Goal: Information Seeking & Learning: Learn about a topic

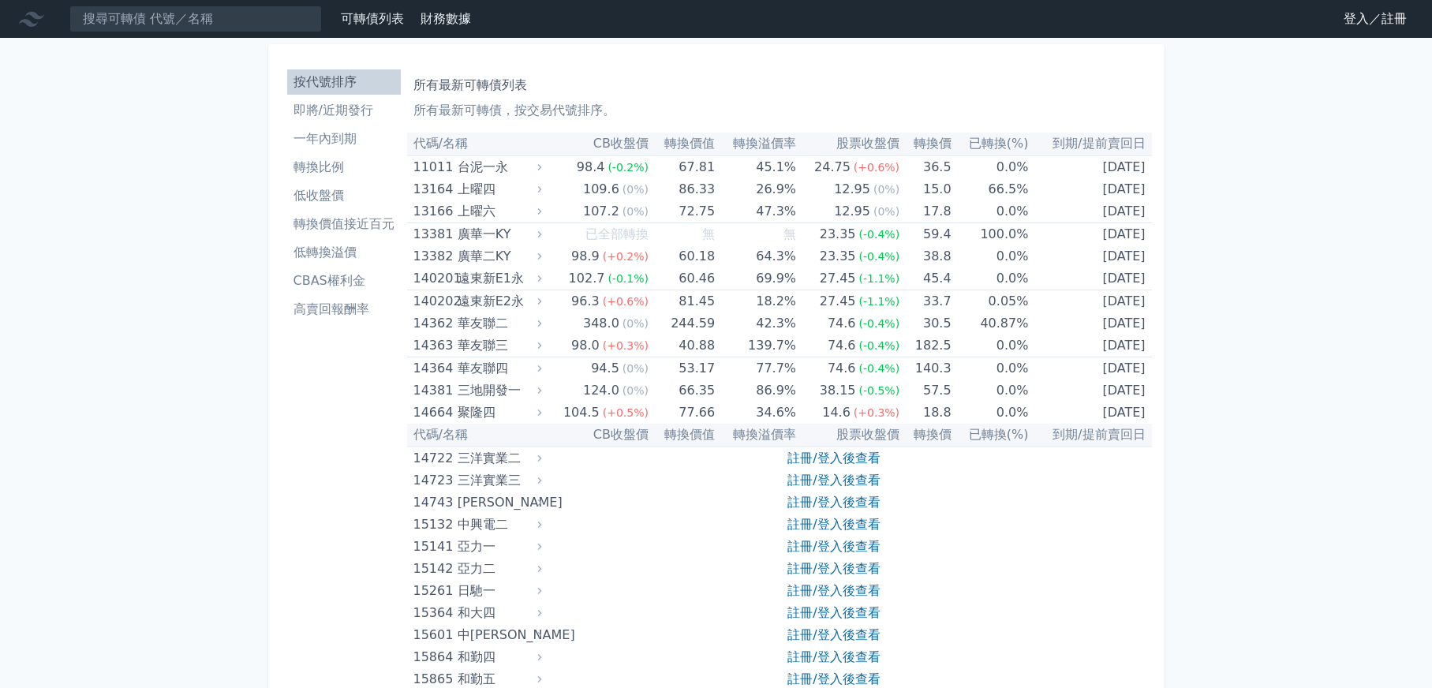
click at [342, 116] on li "即將/近期發行" at bounding box center [344, 110] width 114 height 19
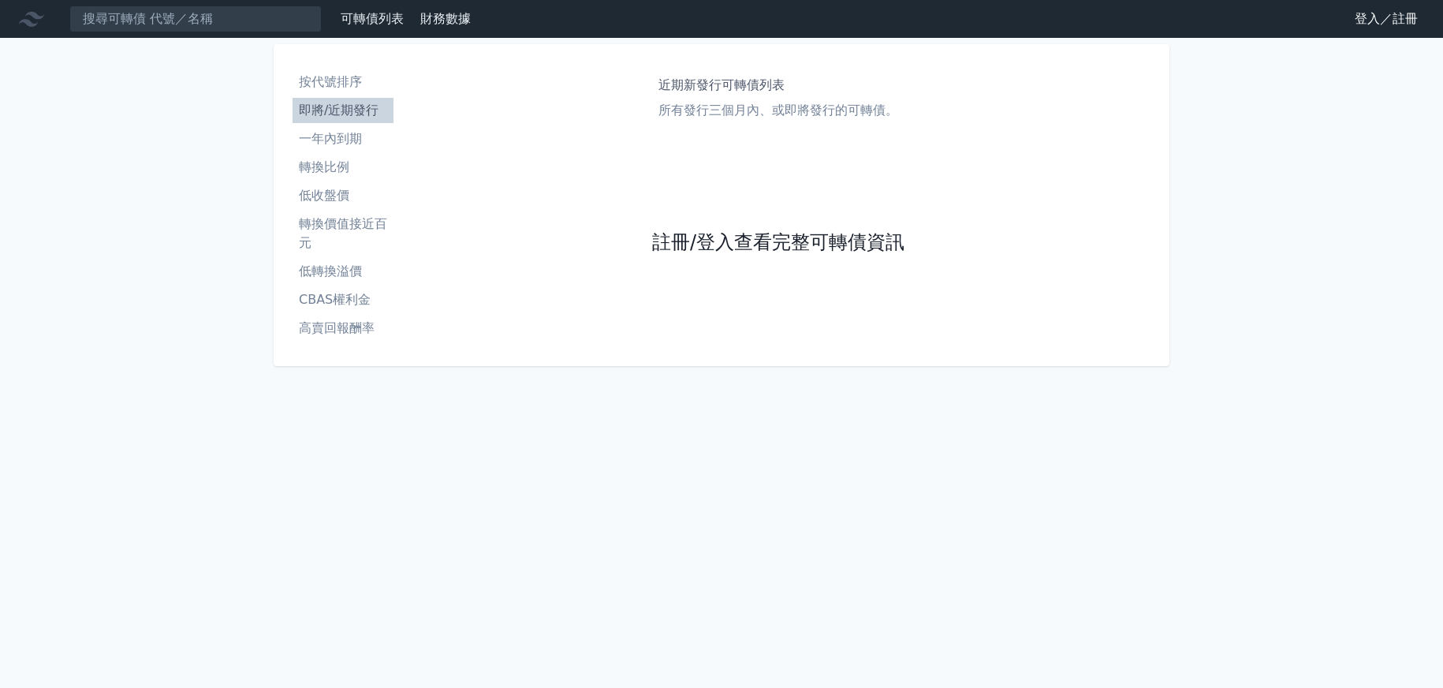
click at [678, 237] on link "註冊/登入查看完整可轉債資訊" at bounding box center [778, 242] width 252 height 25
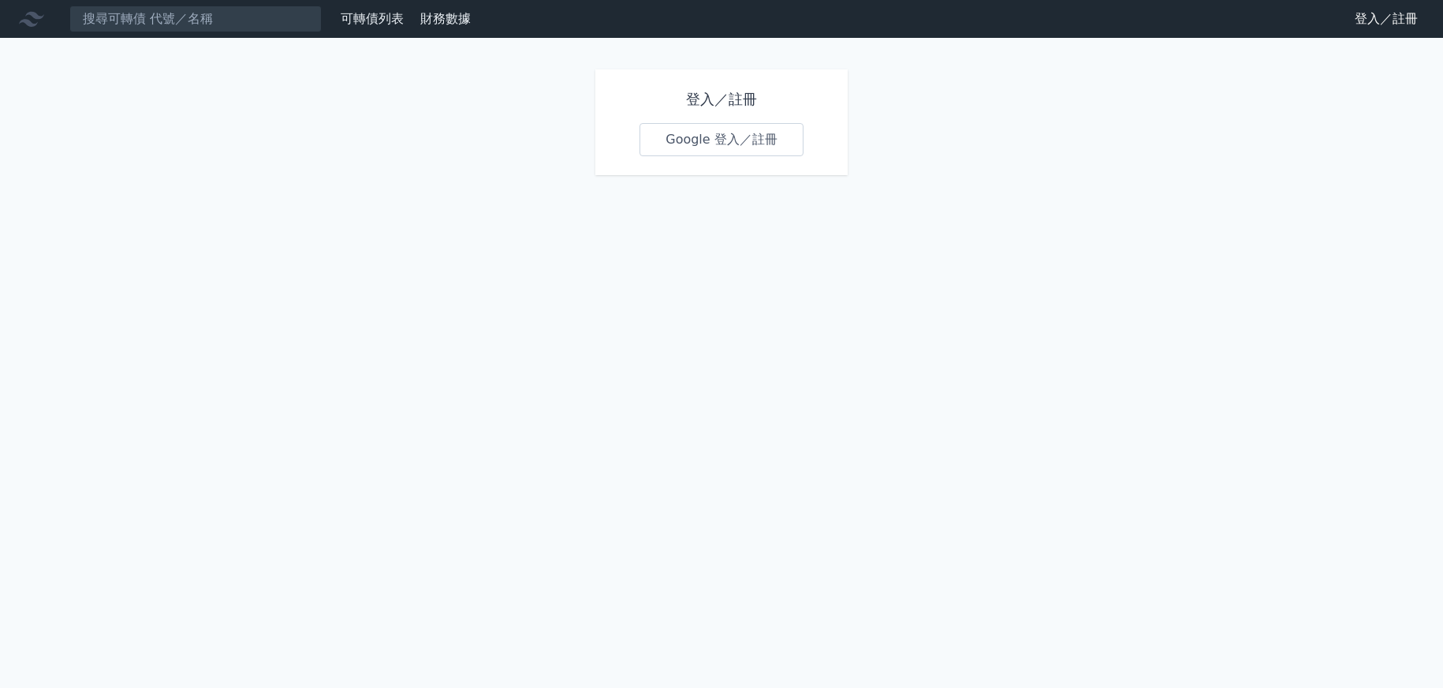
click at [687, 140] on link "Google 登入／註冊" at bounding box center [722, 139] width 164 height 33
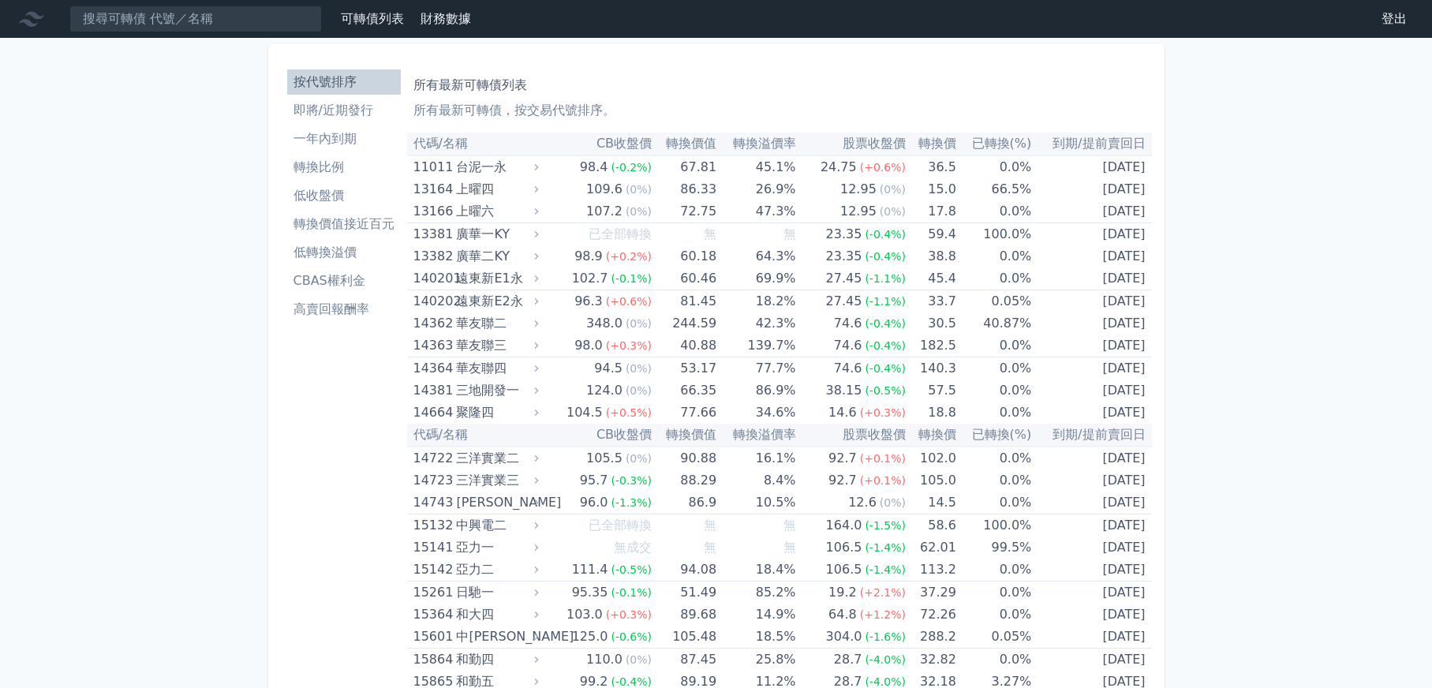
click at [312, 121] on link "即將/近期發行" at bounding box center [344, 110] width 114 height 25
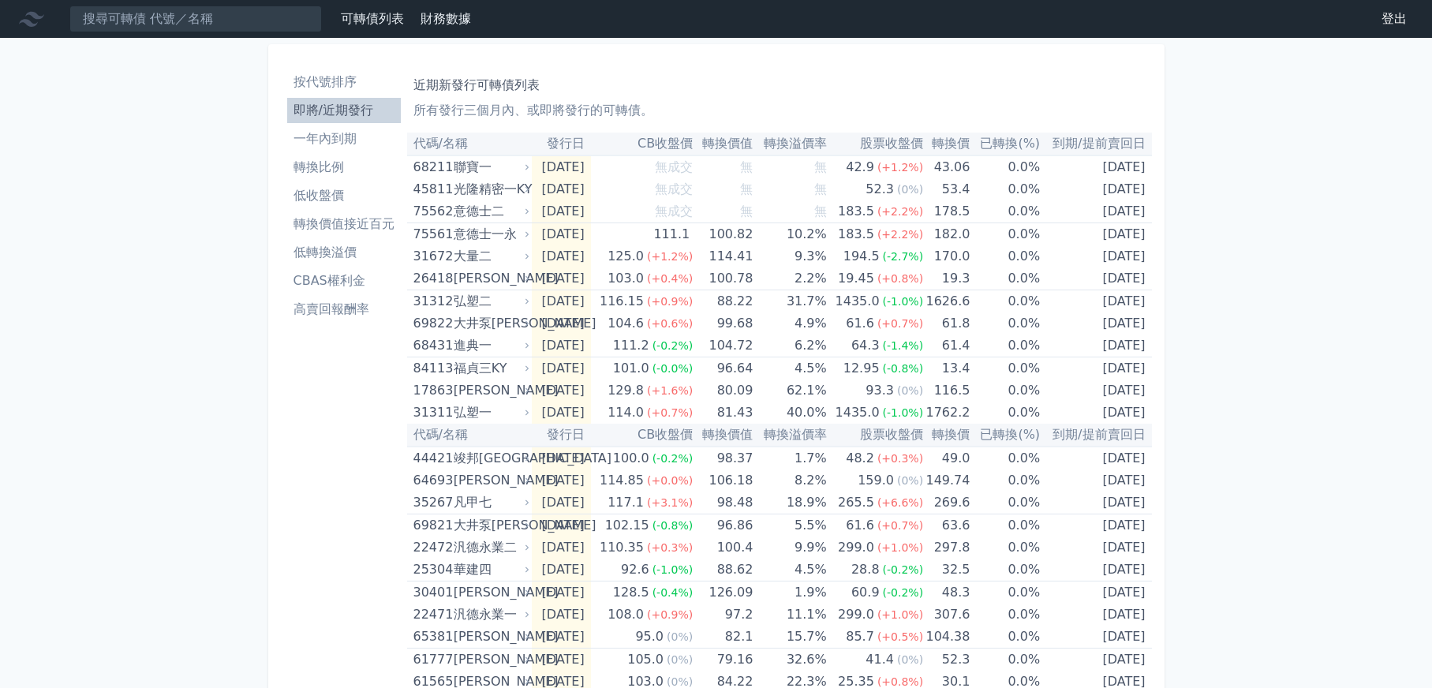
click at [341, 283] on li "CBAS權利金" at bounding box center [344, 280] width 114 height 19
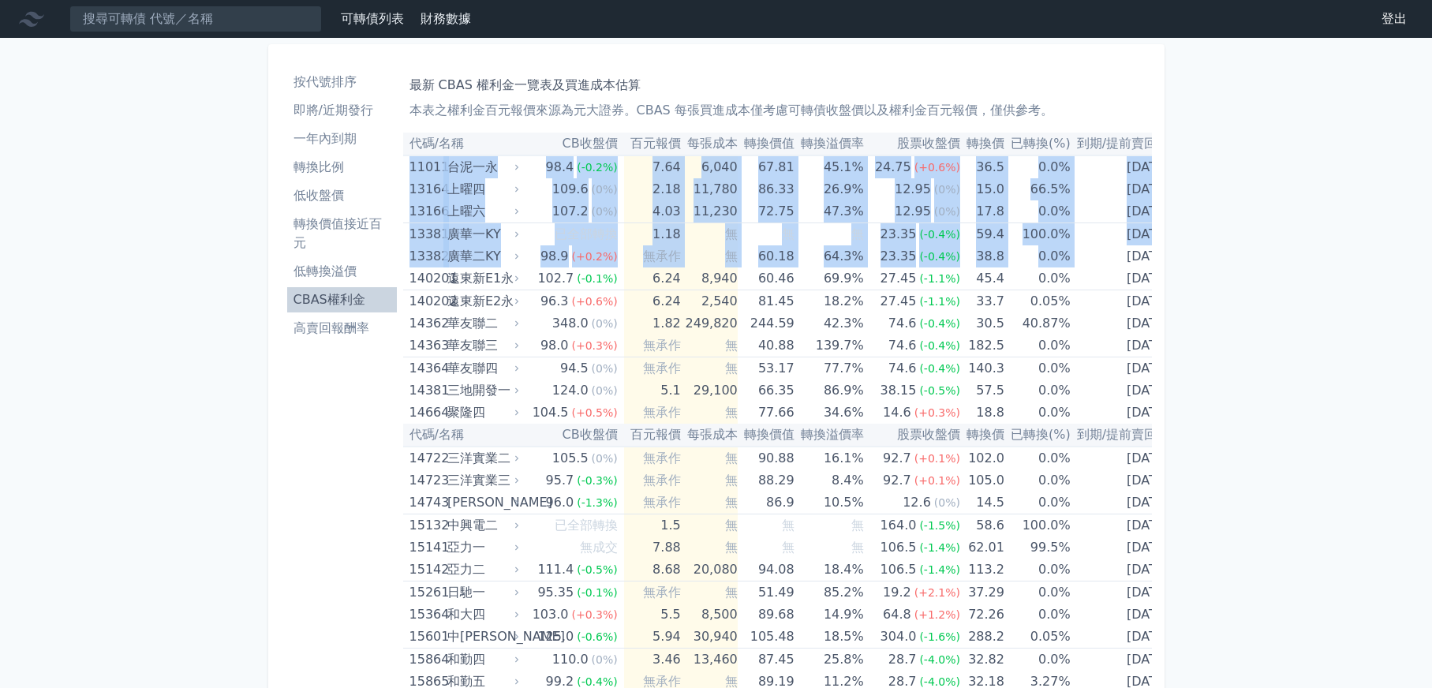
scroll to position [0, 5]
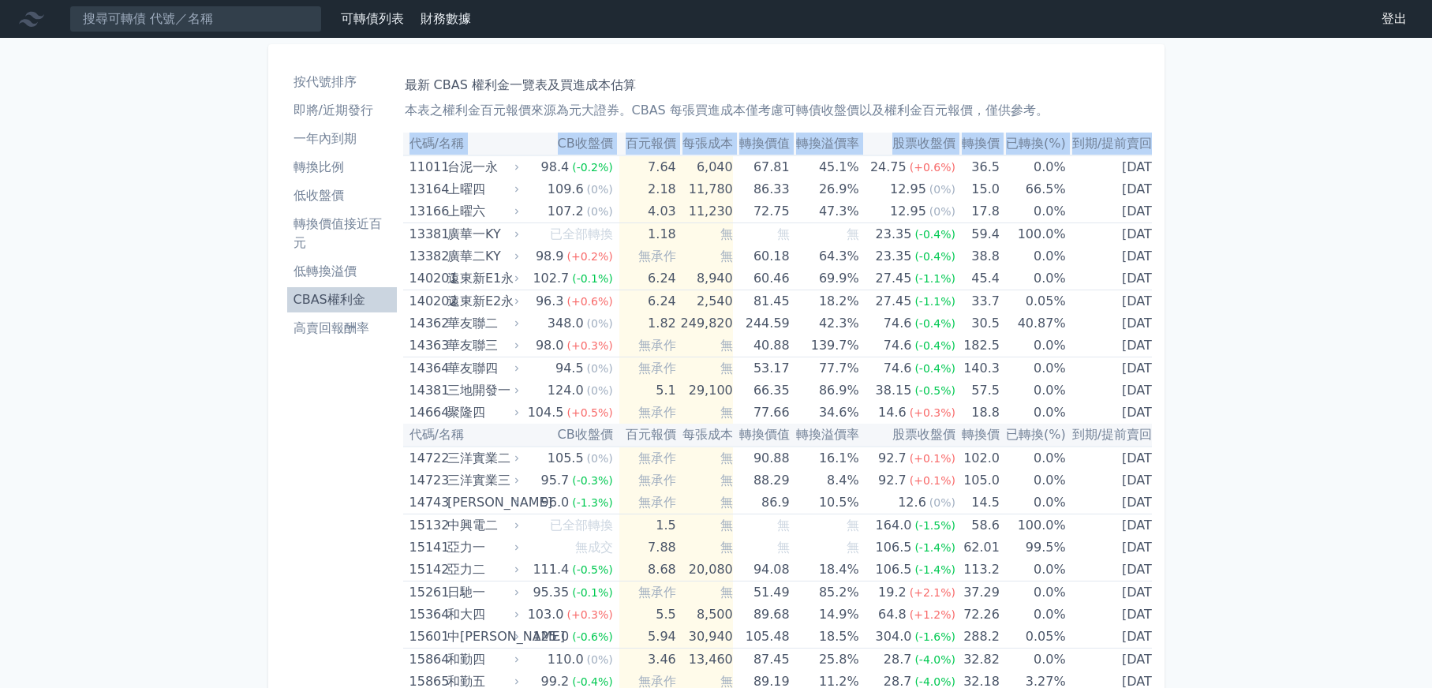
drag, startPoint x: 413, startPoint y: 170, endPoint x: 1443, endPoint y: 338, distance: 1044.5
copy table "代碼/名稱 CB收盤價 百元報價 每張成本 轉換價值 轉換溢價率 股票收盤價 轉換價 已轉換(%) 到期/提前賣回日"
